Goal: Find specific page/section: Find specific page/section

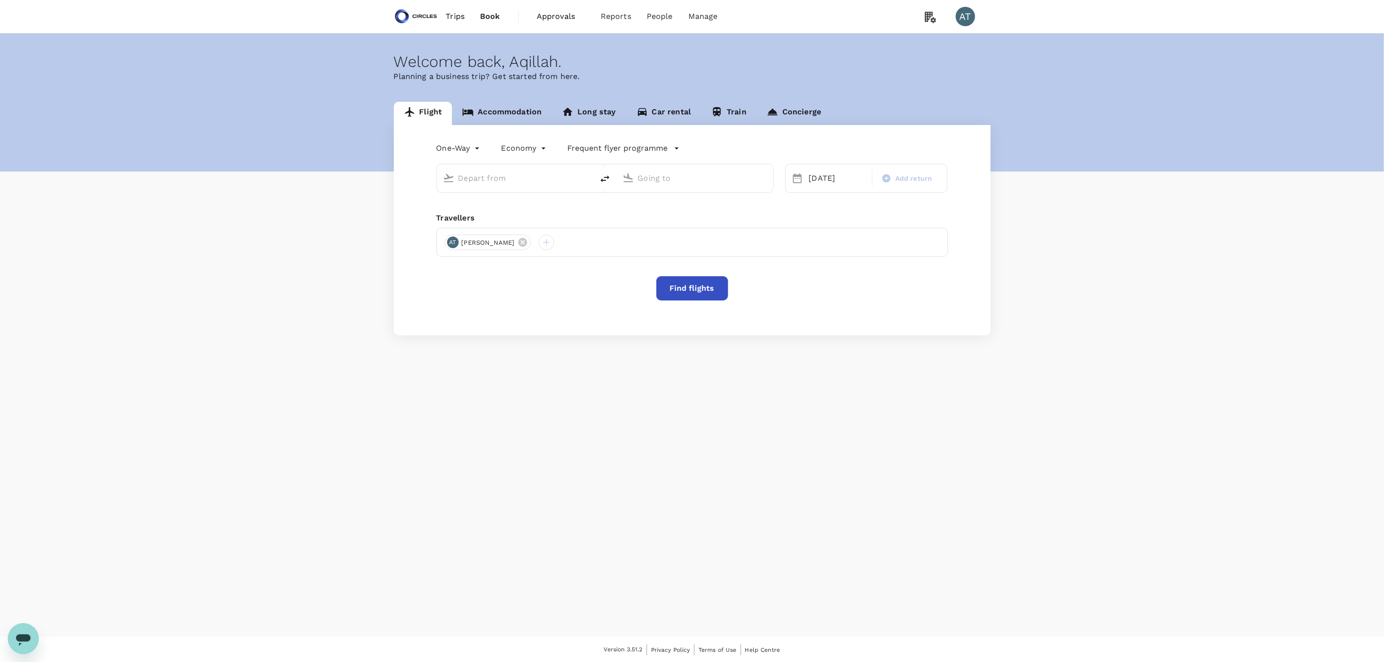
type input "business"
type input "Mexico City Intl (MEX)"
type input "[PERSON_NAME] Intl (DEL)"
type input "Mexico City Intl (MEX)"
type input "[PERSON_NAME] Intl (DEL)"
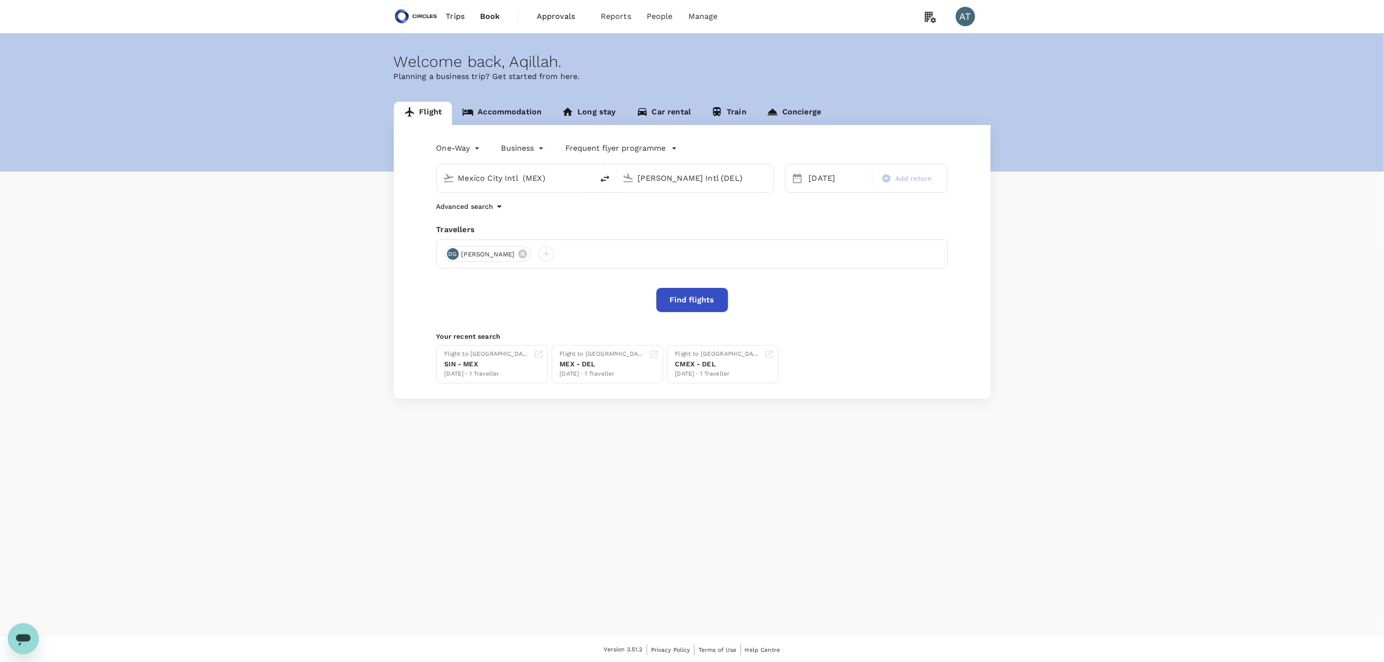
click at [461, 20] on span "Trips" at bounding box center [455, 17] width 19 height 12
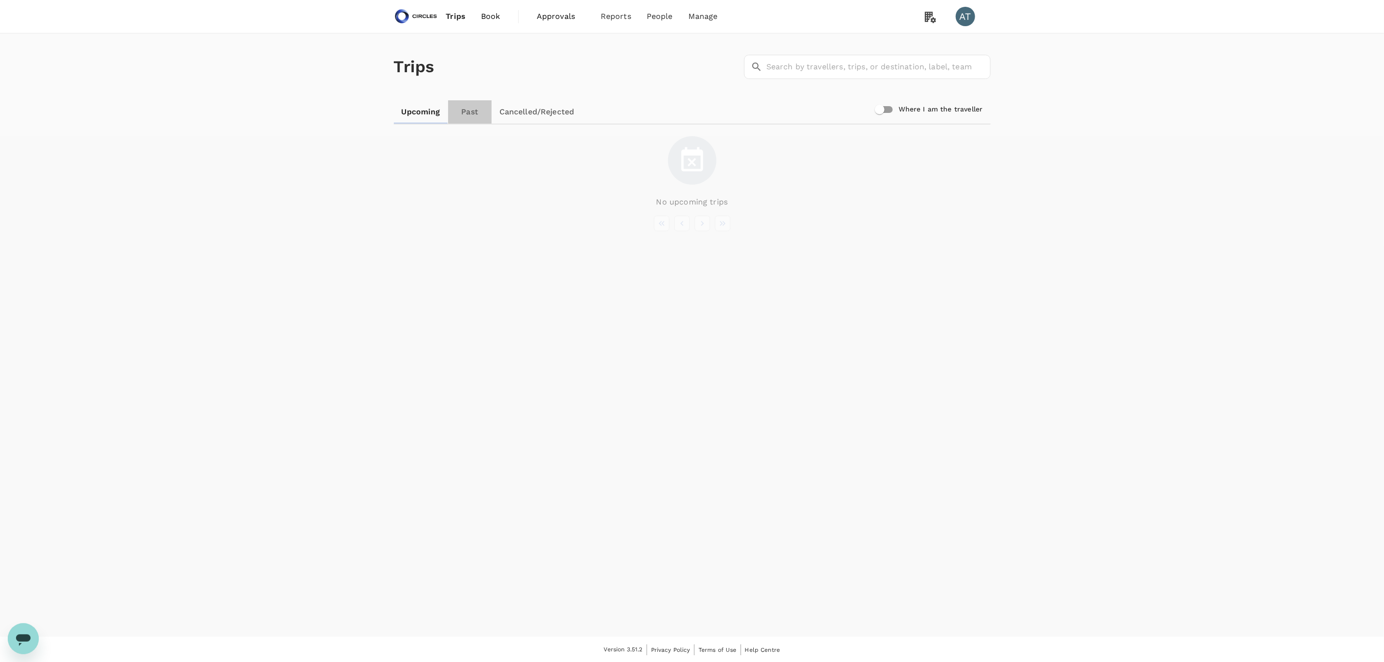
click at [479, 115] on link "Past" at bounding box center [470, 111] width 44 height 23
click at [510, 112] on link "Cancelled/Rejected" at bounding box center [536, 111] width 91 height 23
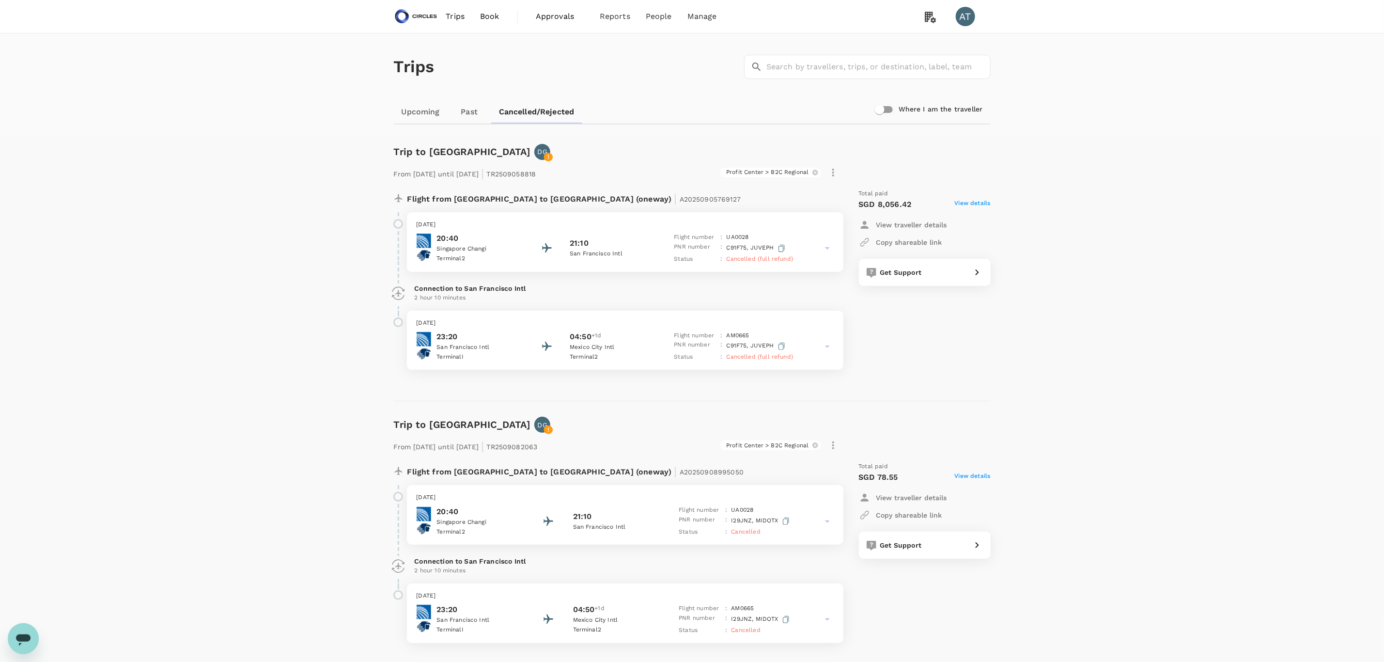
click at [409, 22] on img at bounding box center [416, 16] width 45 height 21
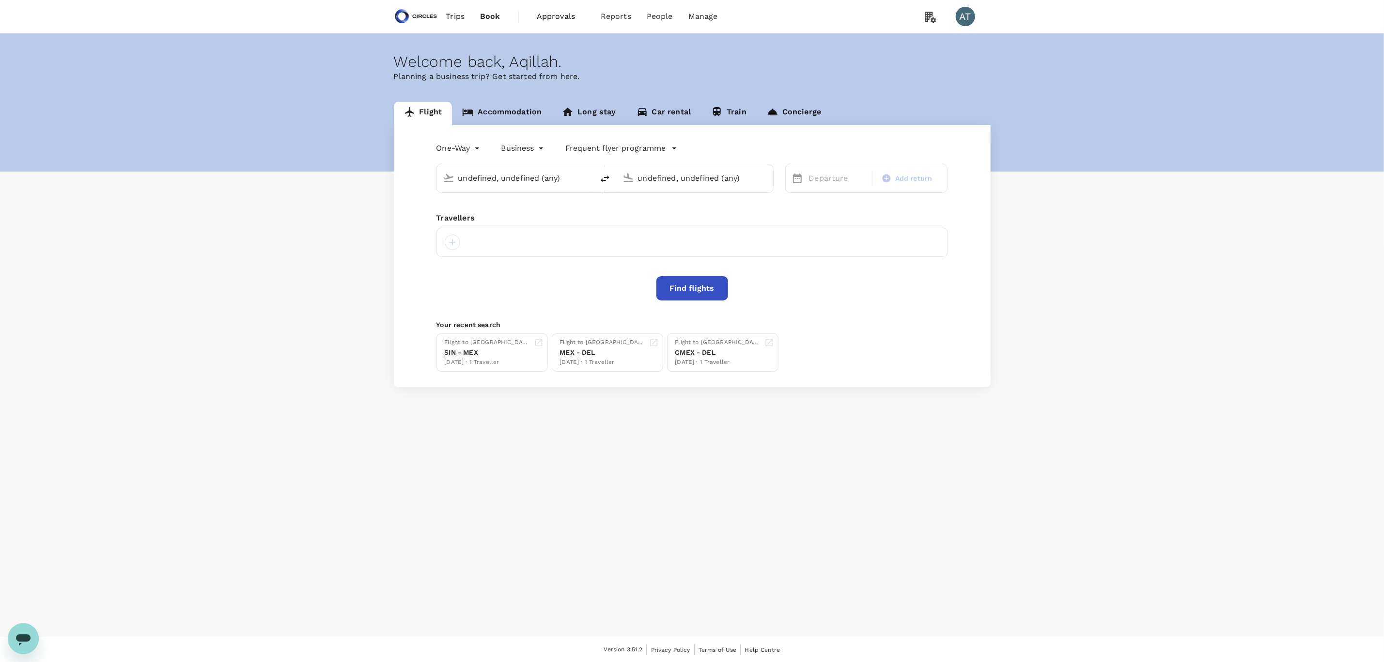
type input "Mexico City Intl (MEX)"
type input "[PERSON_NAME] Intl (DEL)"
type input "Mexico City Intl (MEX)"
type input "[PERSON_NAME] Intl (DEL)"
type input "Mexico City Intl (MEX)"
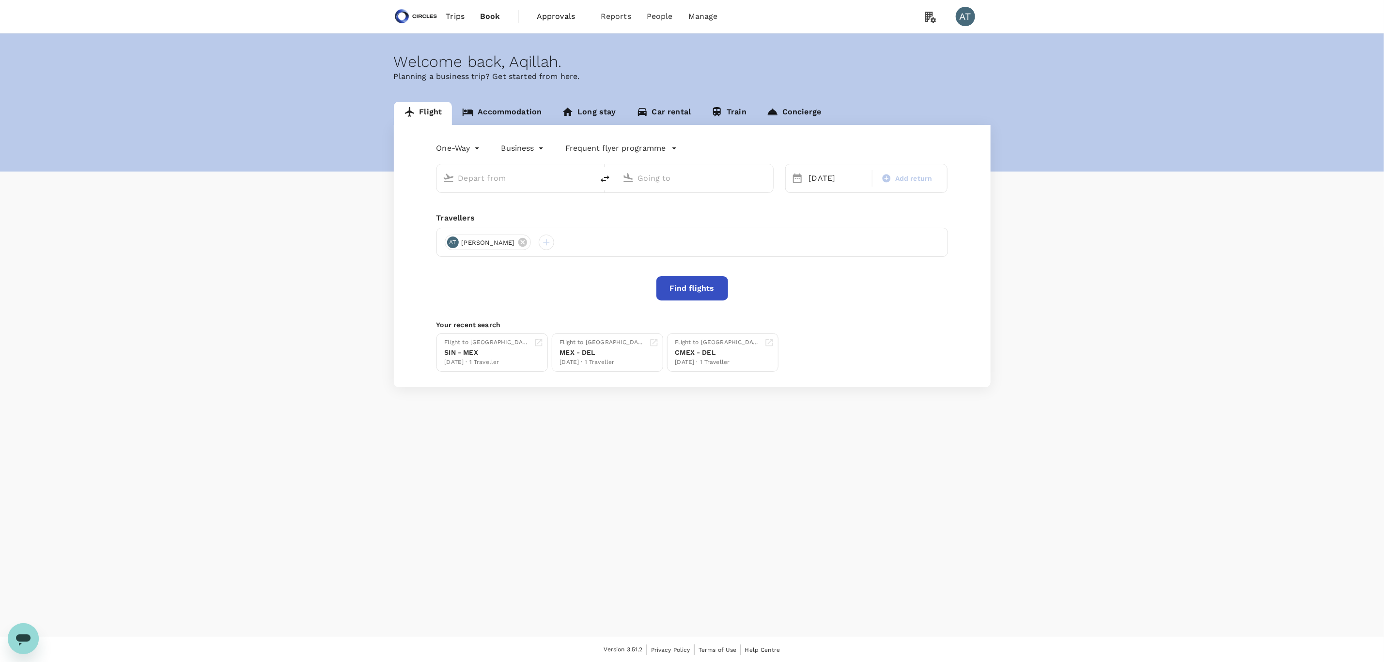
type input "[PERSON_NAME] Intl (DEL)"
click at [467, 15] on link "Trips" at bounding box center [455, 16] width 34 height 33
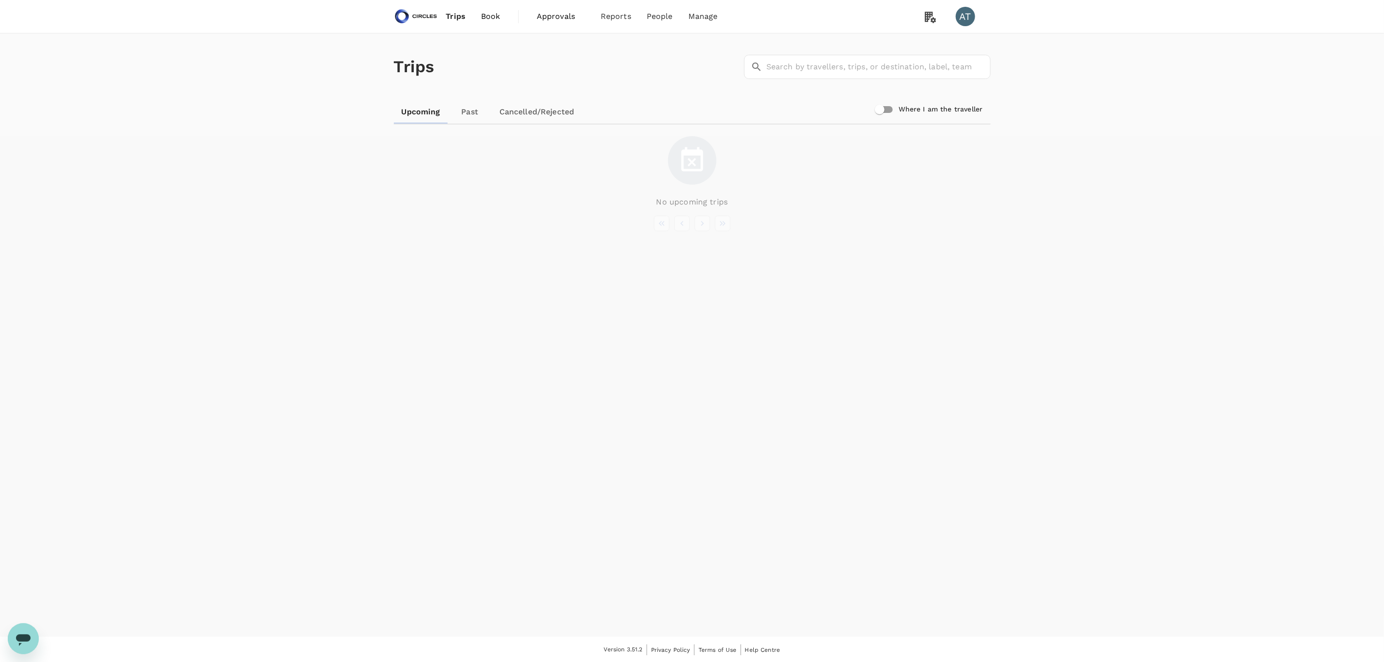
click at [503, 107] on link "Cancelled/Rejected" at bounding box center [537, 111] width 91 height 23
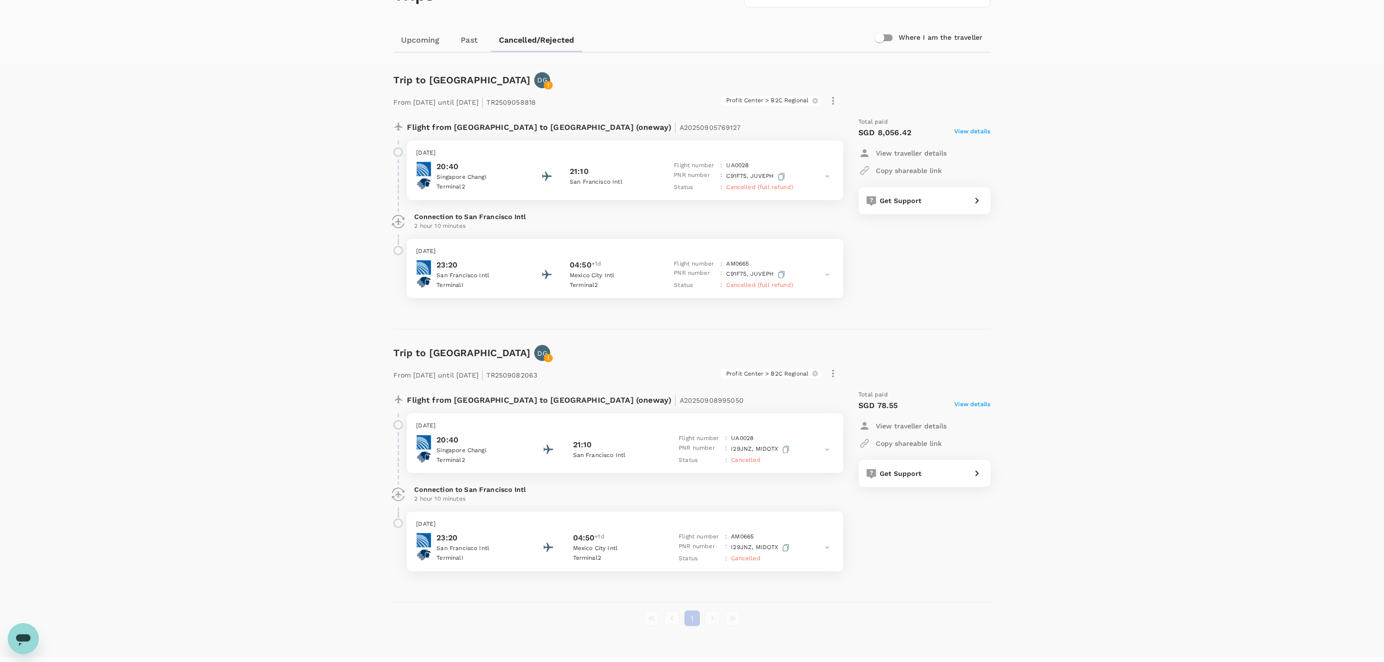
scroll to position [73, 0]
